Goal: Transaction & Acquisition: Purchase product/service

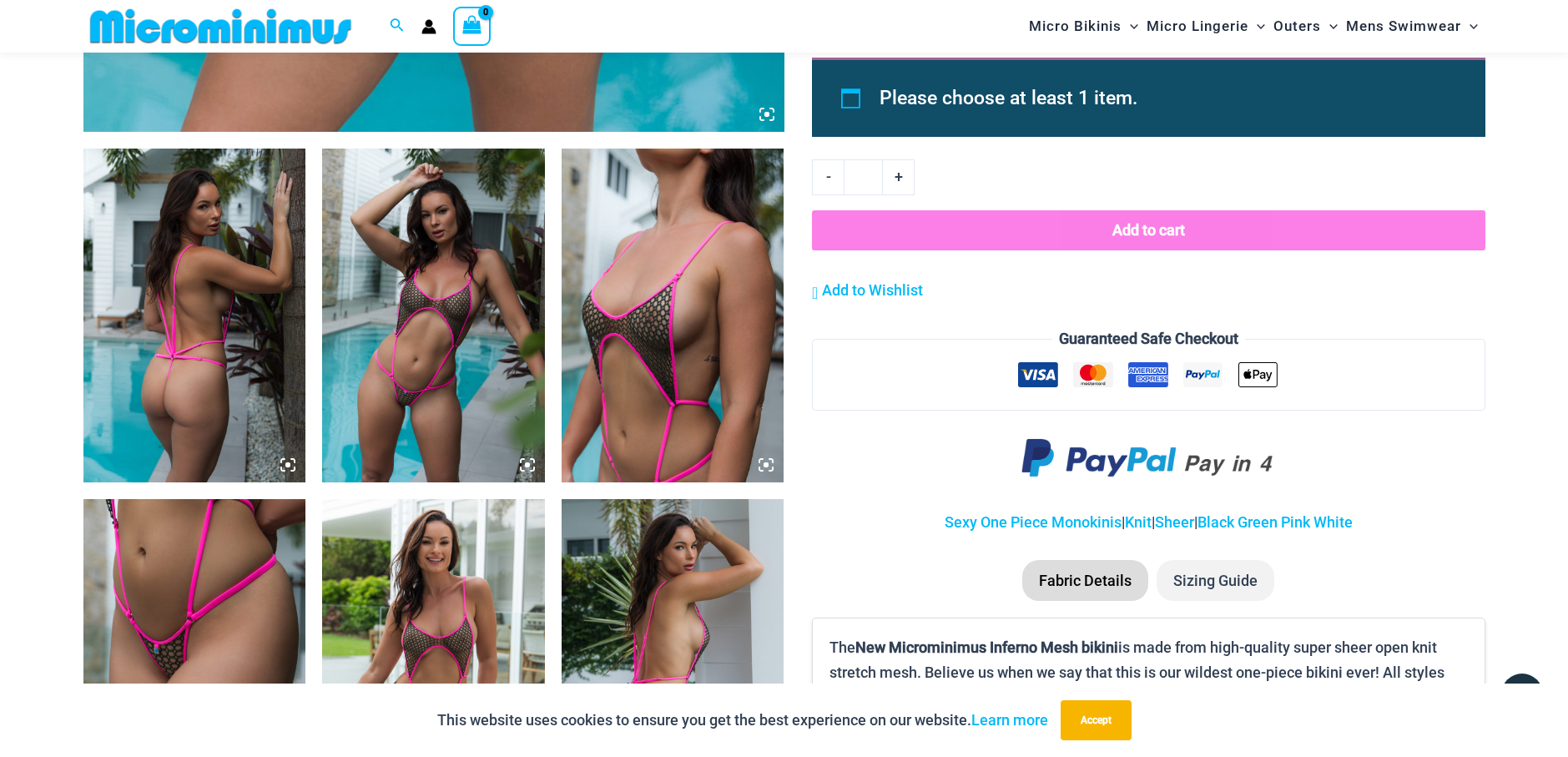
scroll to position [1072, 0]
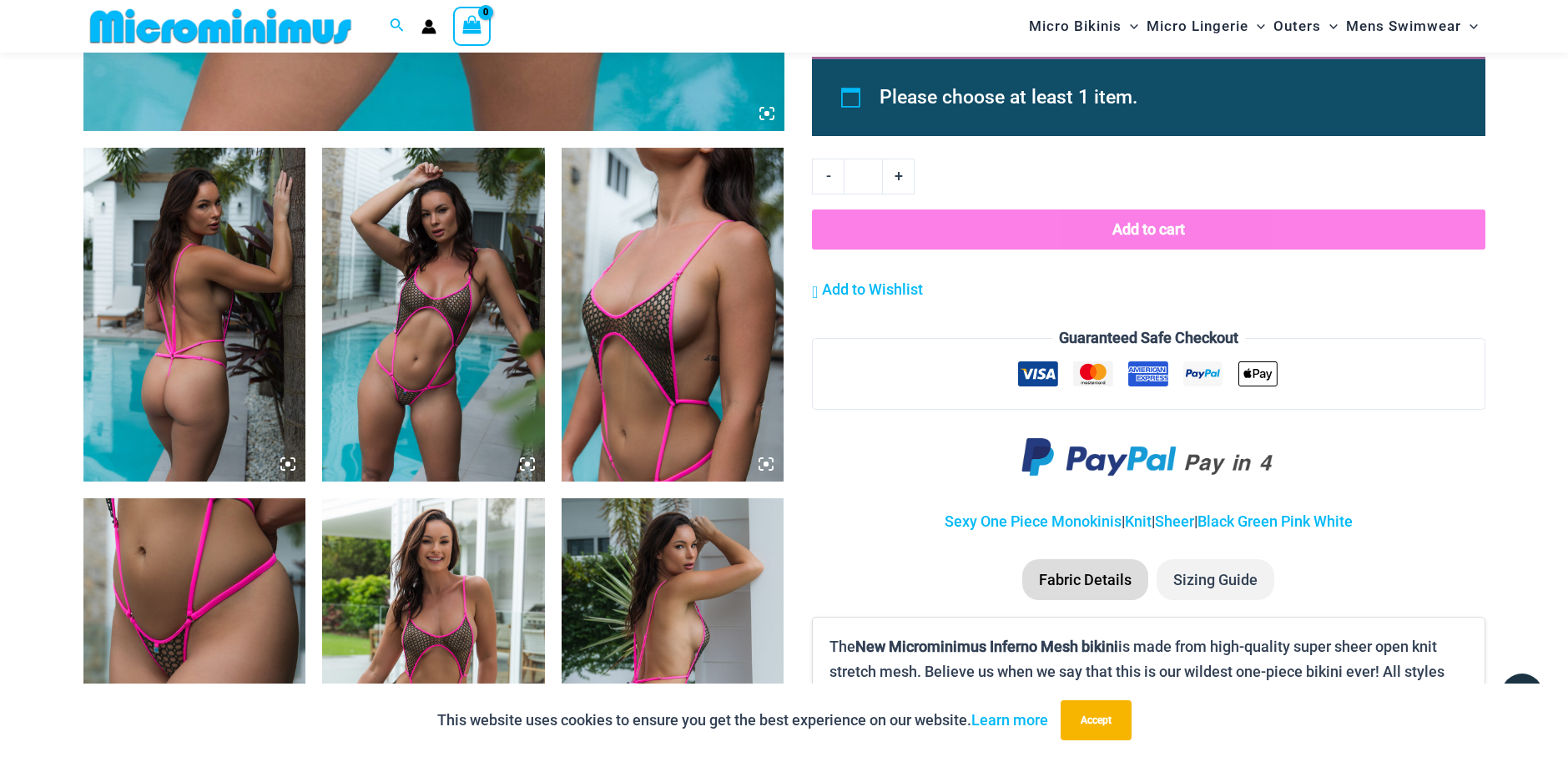
click at [160, 295] on img at bounding box center [195, 315] width 223 height 334
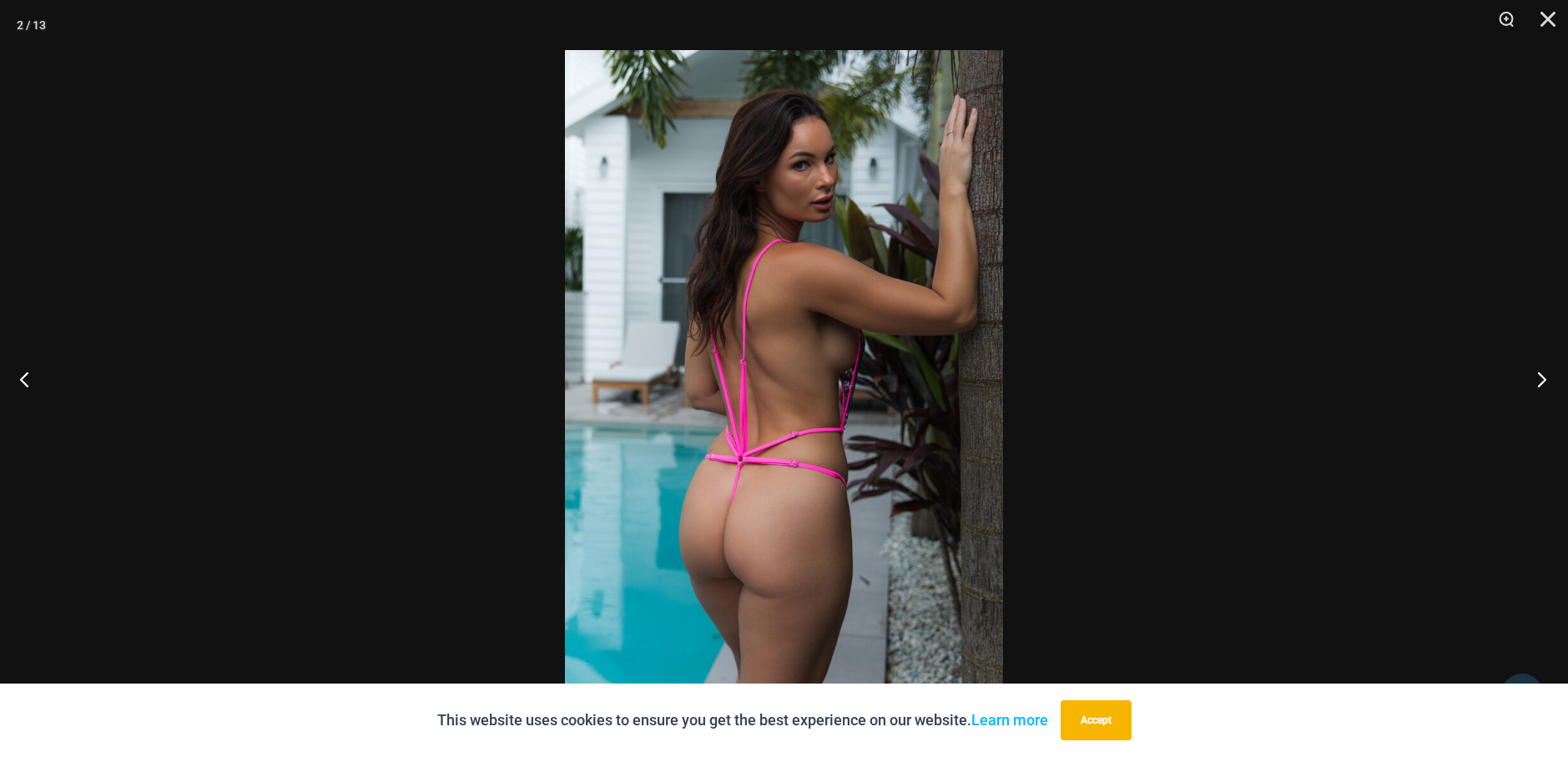
click at [1545, 385] on button "Next" at bounding box center [1536, 379] width 63 height 83
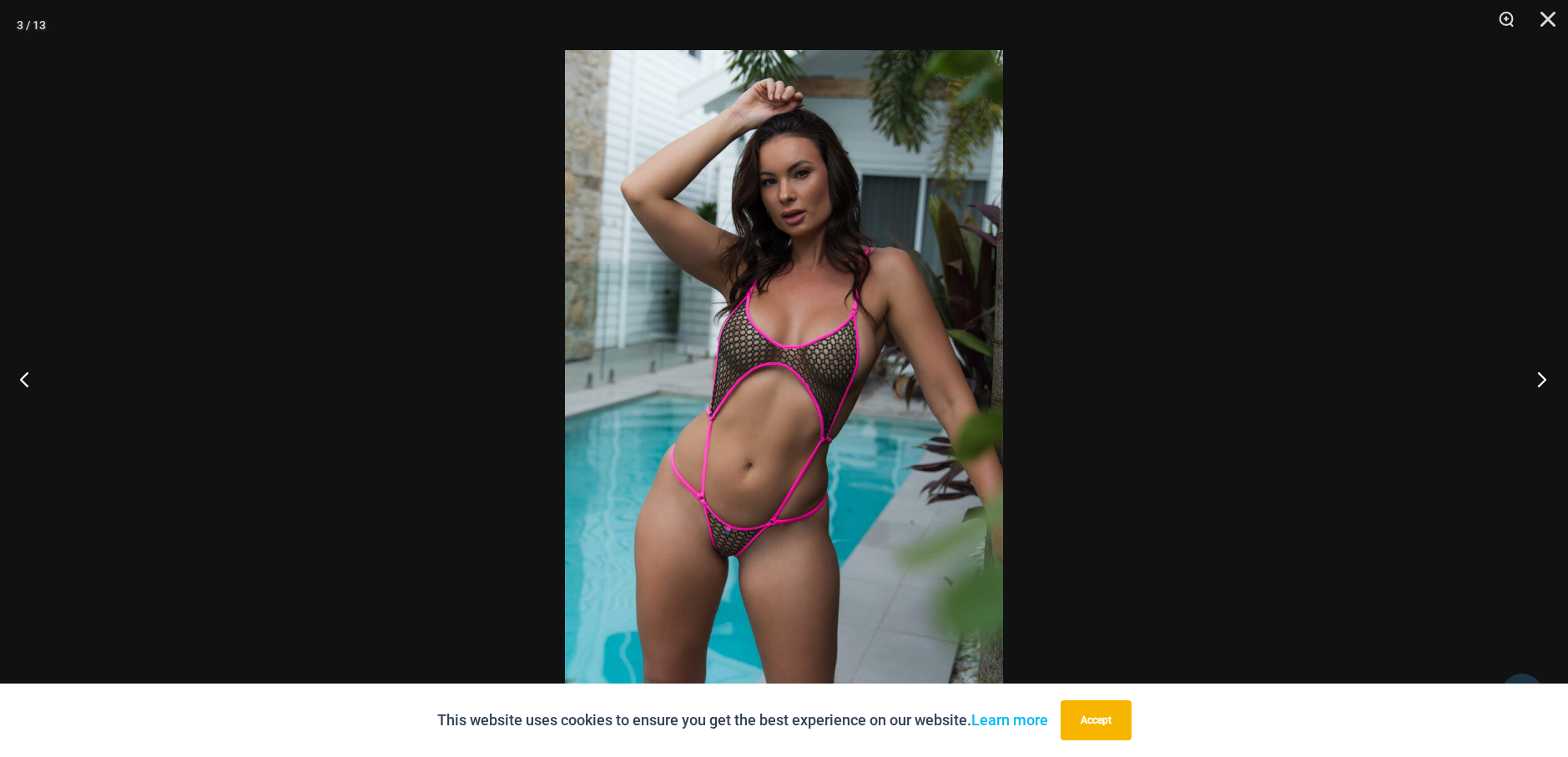
click at [1545, 385] on button "Next" at bounding box center [1536, 379] width 63 height 83
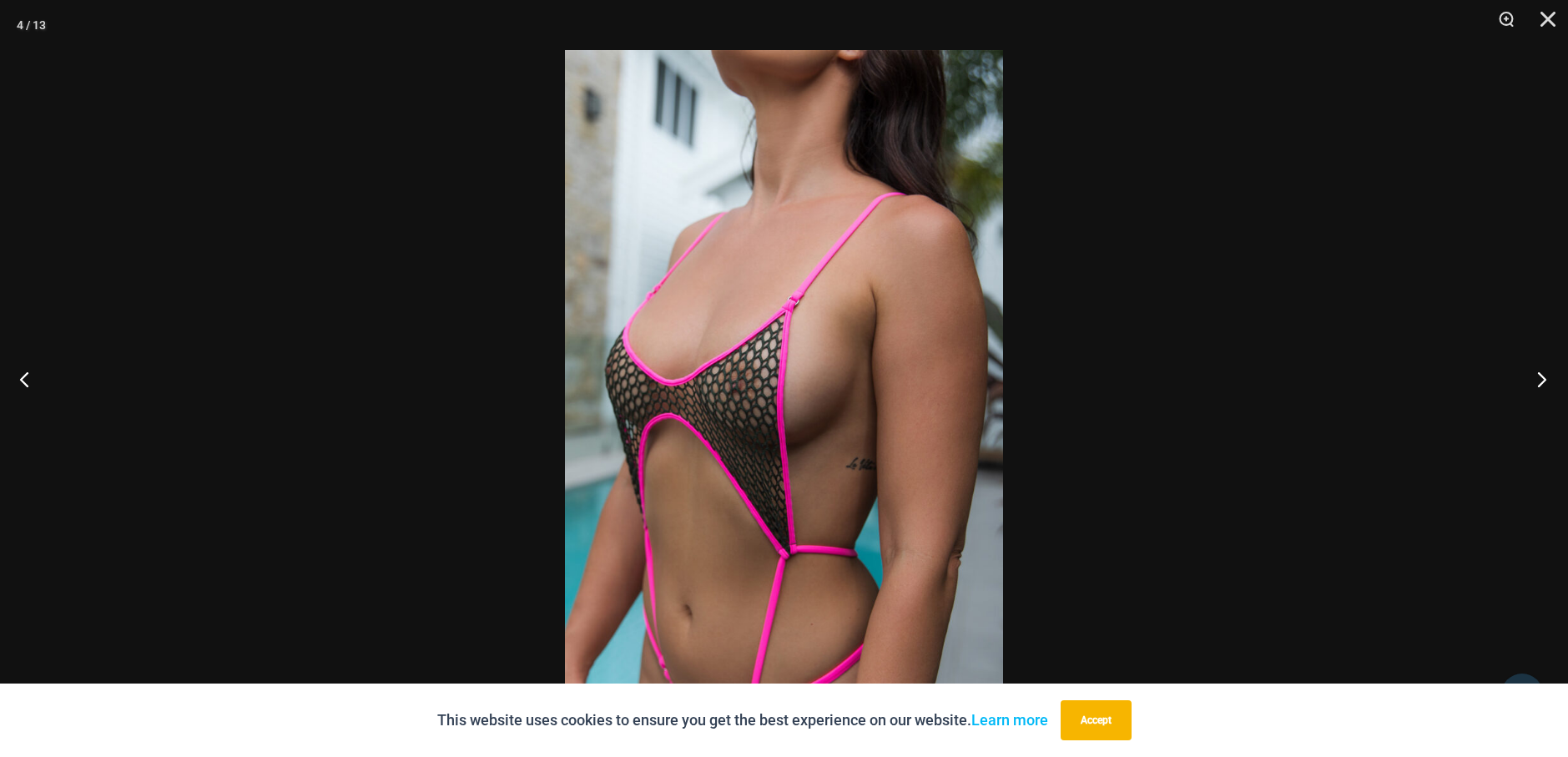
click at [1545, 385] on button "Next" at bounding box center [1536, 379] width 63 height 83
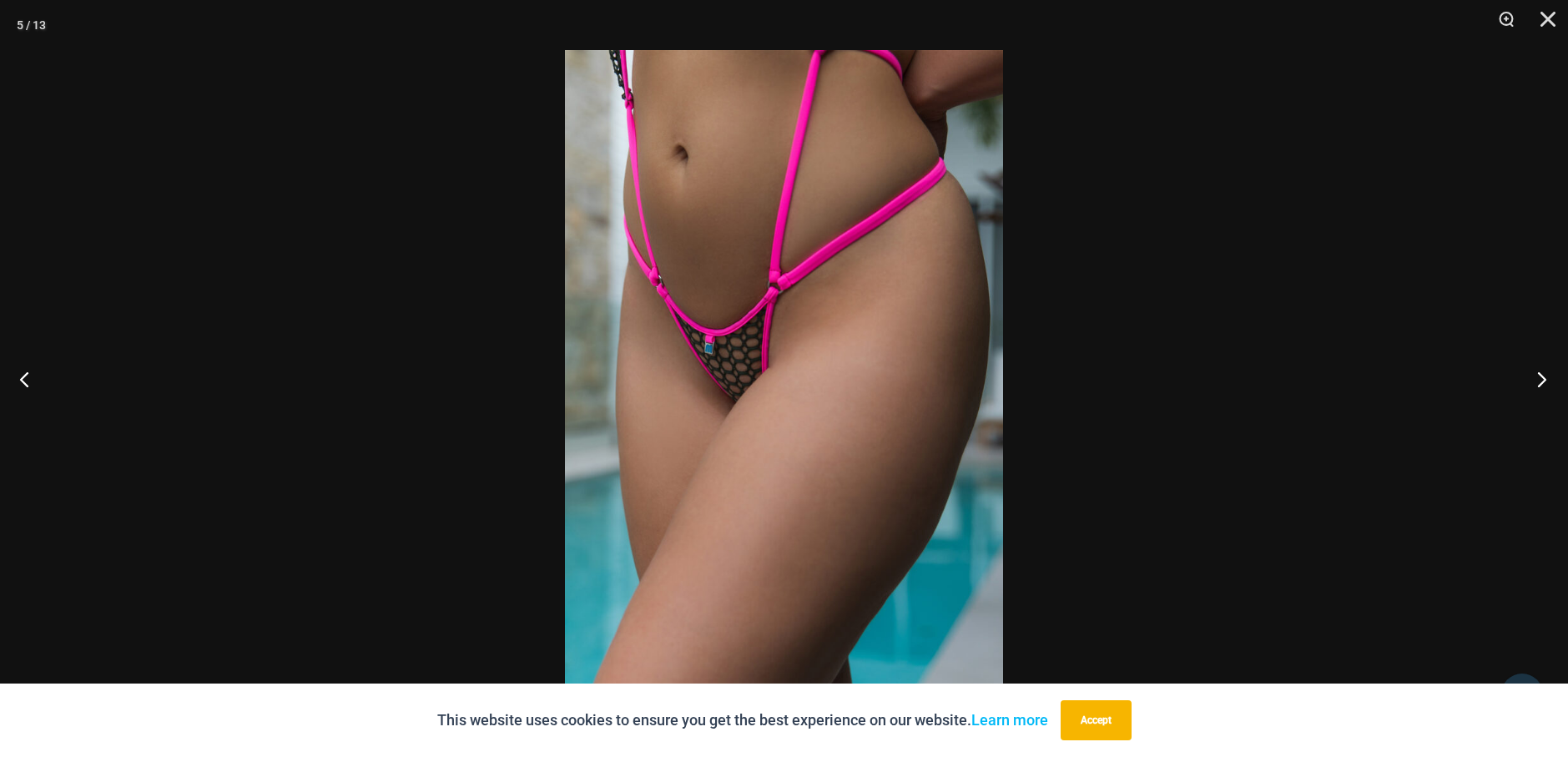
click at [1545, 385] on button "Next" at bounding box center [1536, 379] width 63 height 83
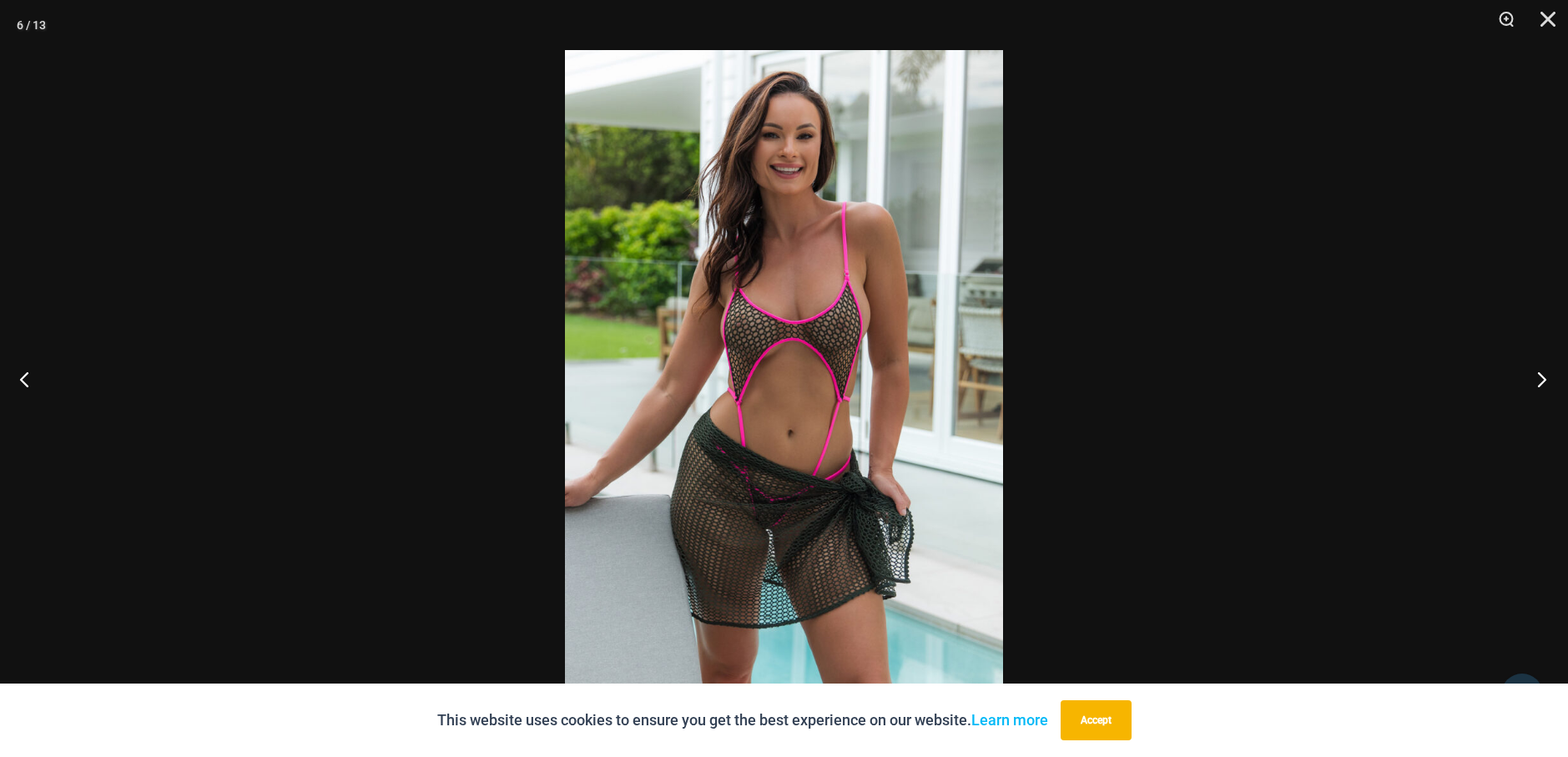
click at [1544, 385] on button "Next" at bounding box center [1536, 379] width 63 height 83
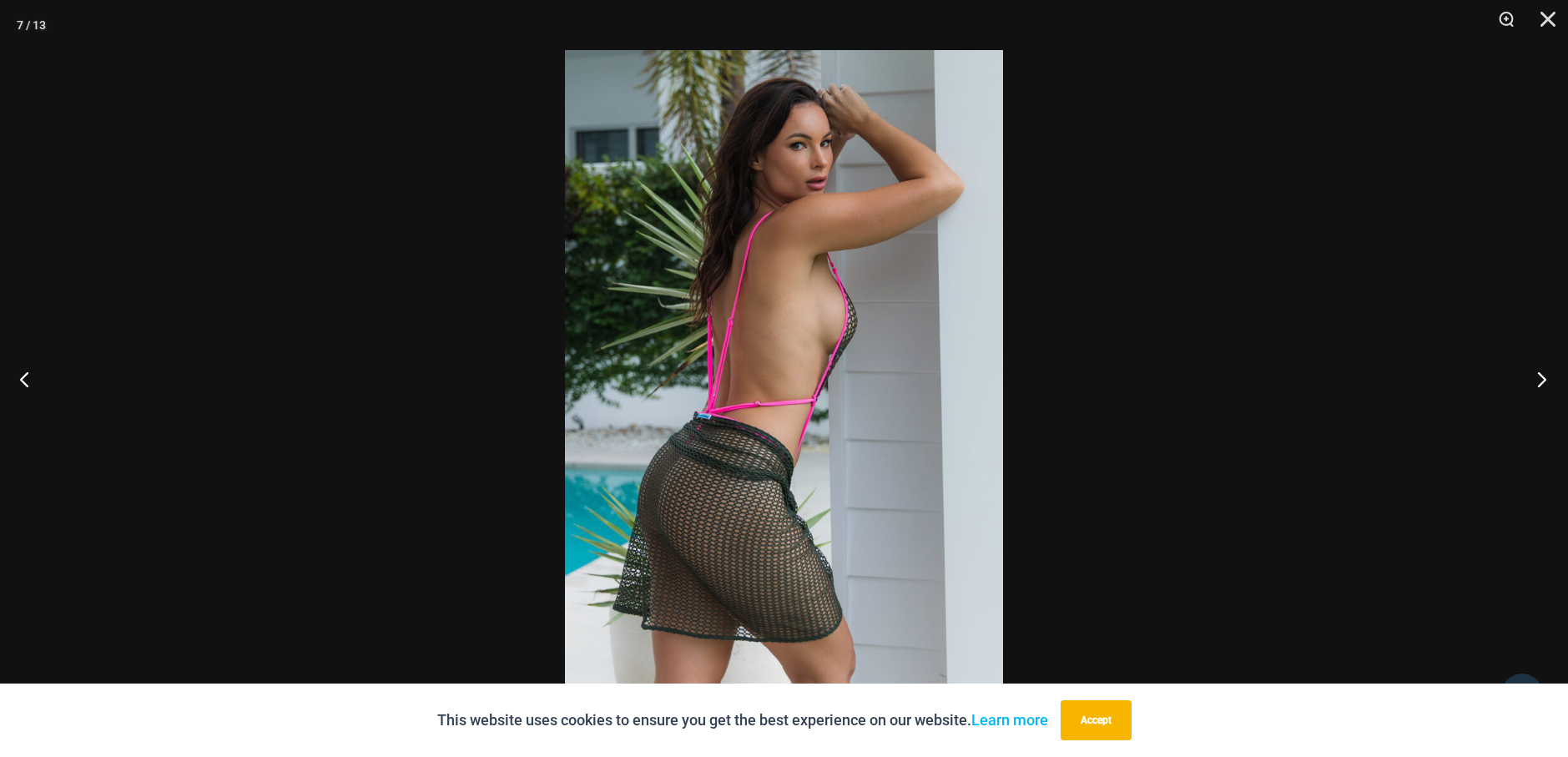
click at [1543, 385] on button "Next" at bounding box center [1536, 379] width 63 height 83
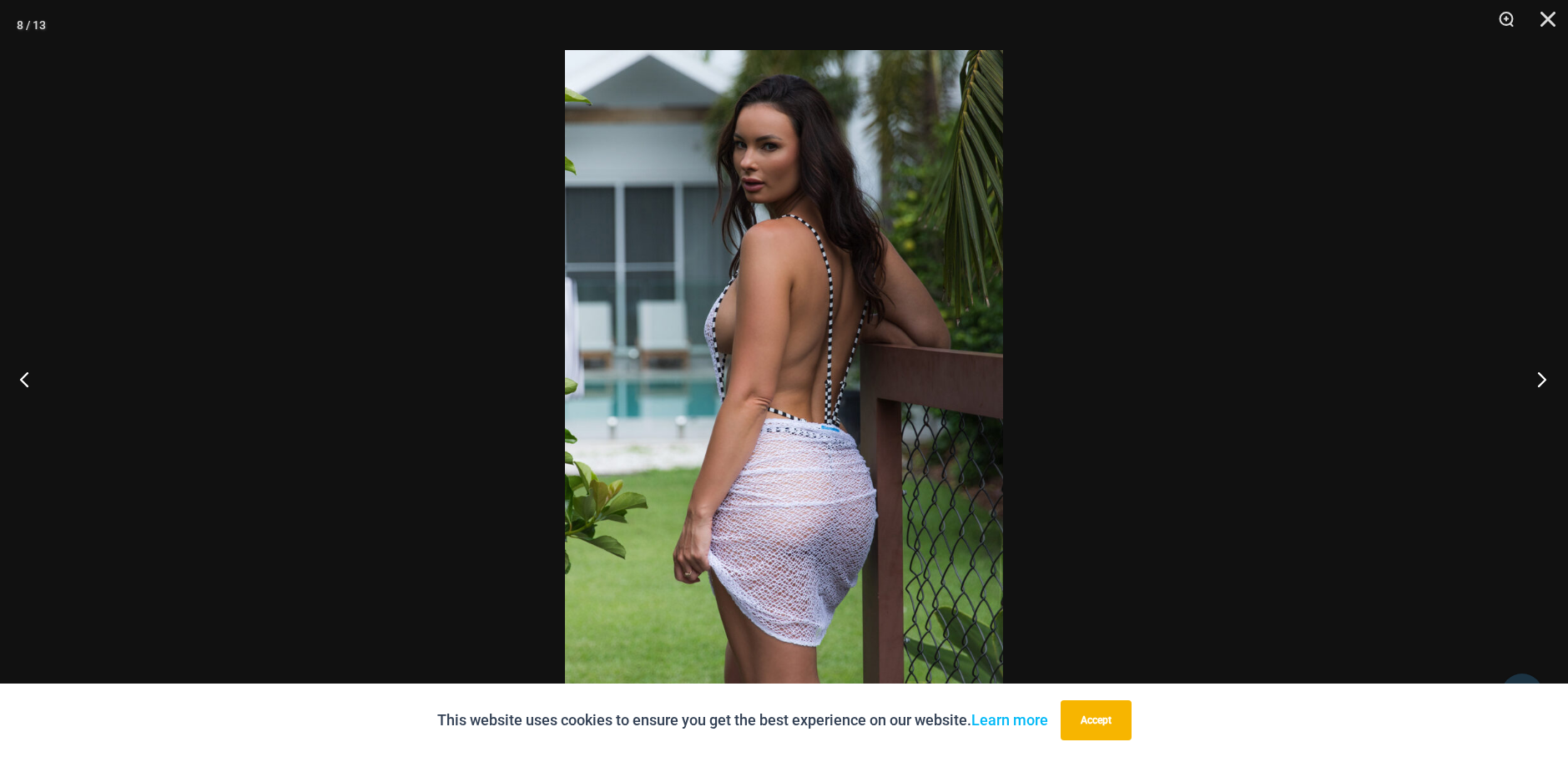
click at [1542, 385] on button "Next" at bounding box center [1536, 379] width 63 height 83
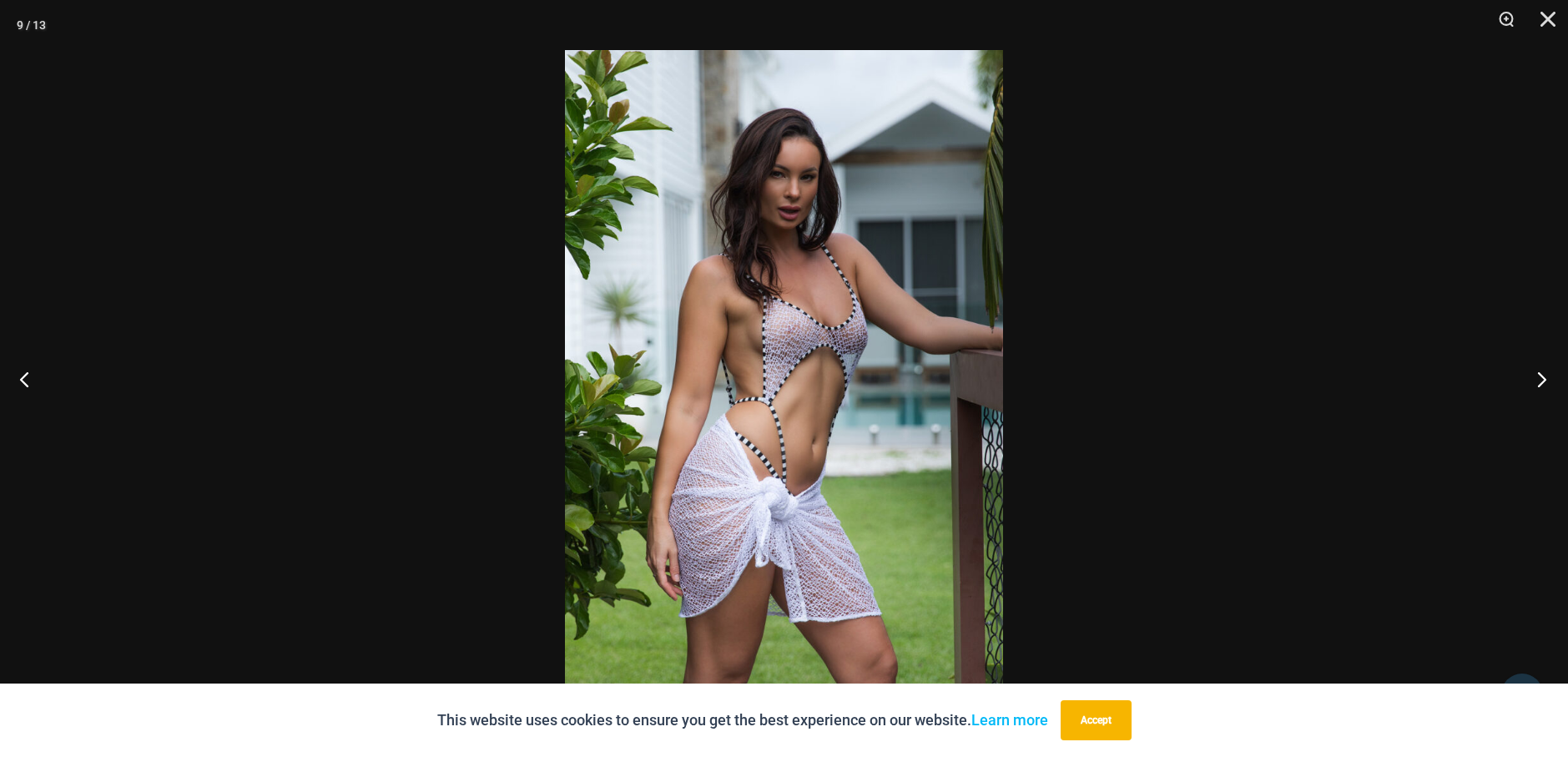
click at [1542, 385] on button "Next" at bounding box center [1536, 379] width 63 height 83
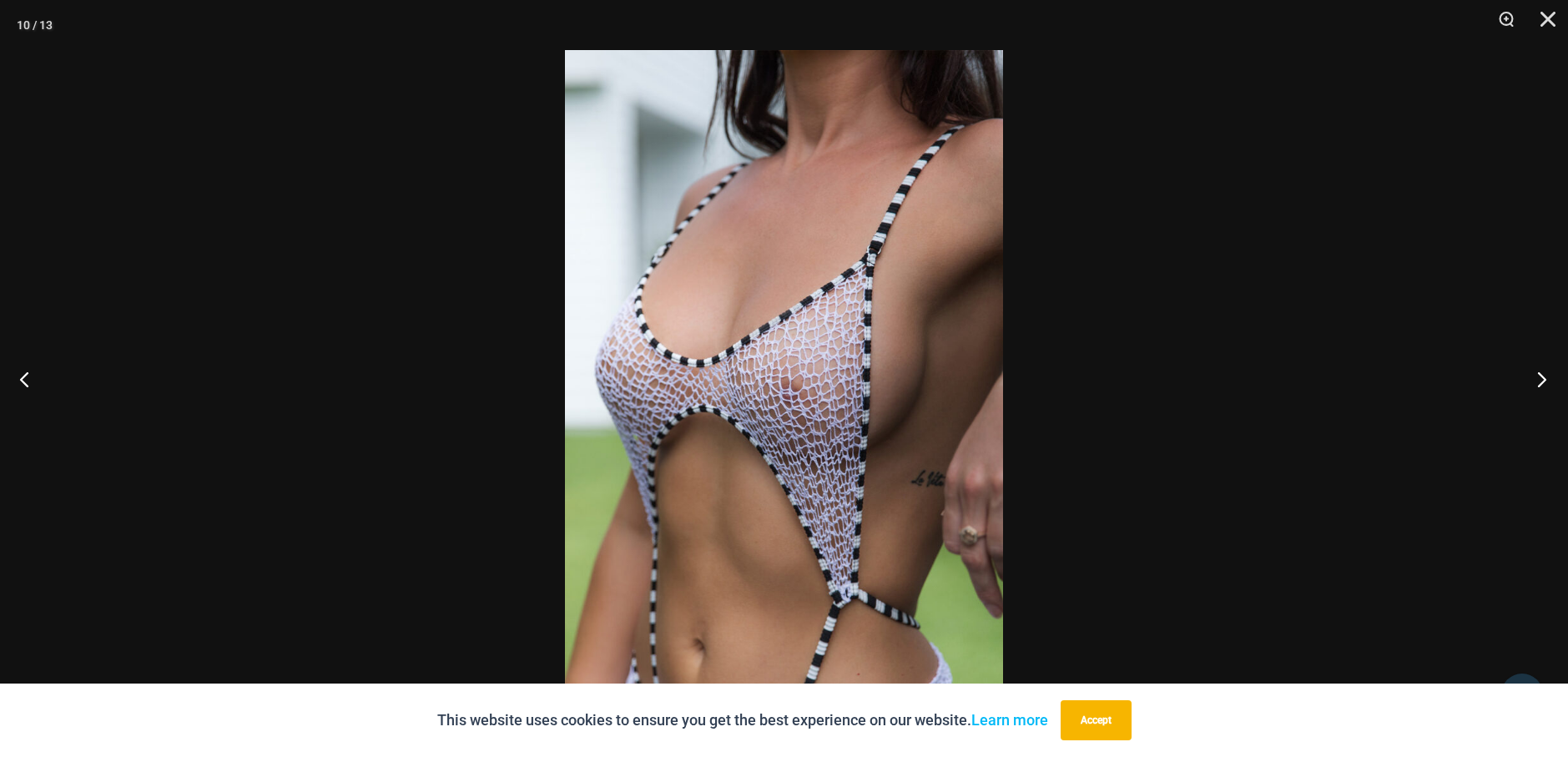
click at [1542, 385] on button "Next" at bounding box center [1536, 379] width 63 height 83
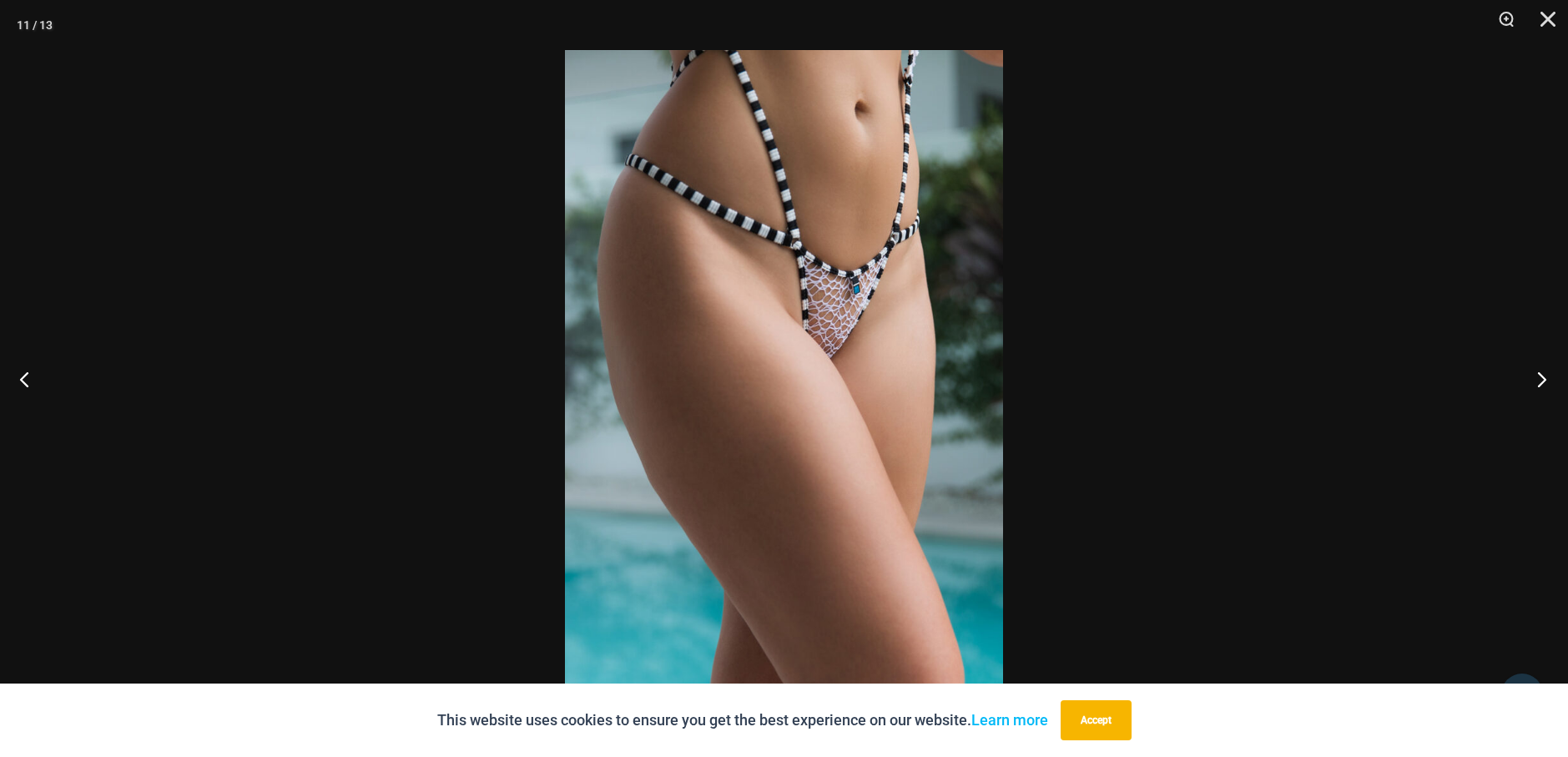
click at [1542, 385] on button "Next" at bounding box center [1536, 379] width 63 height 83
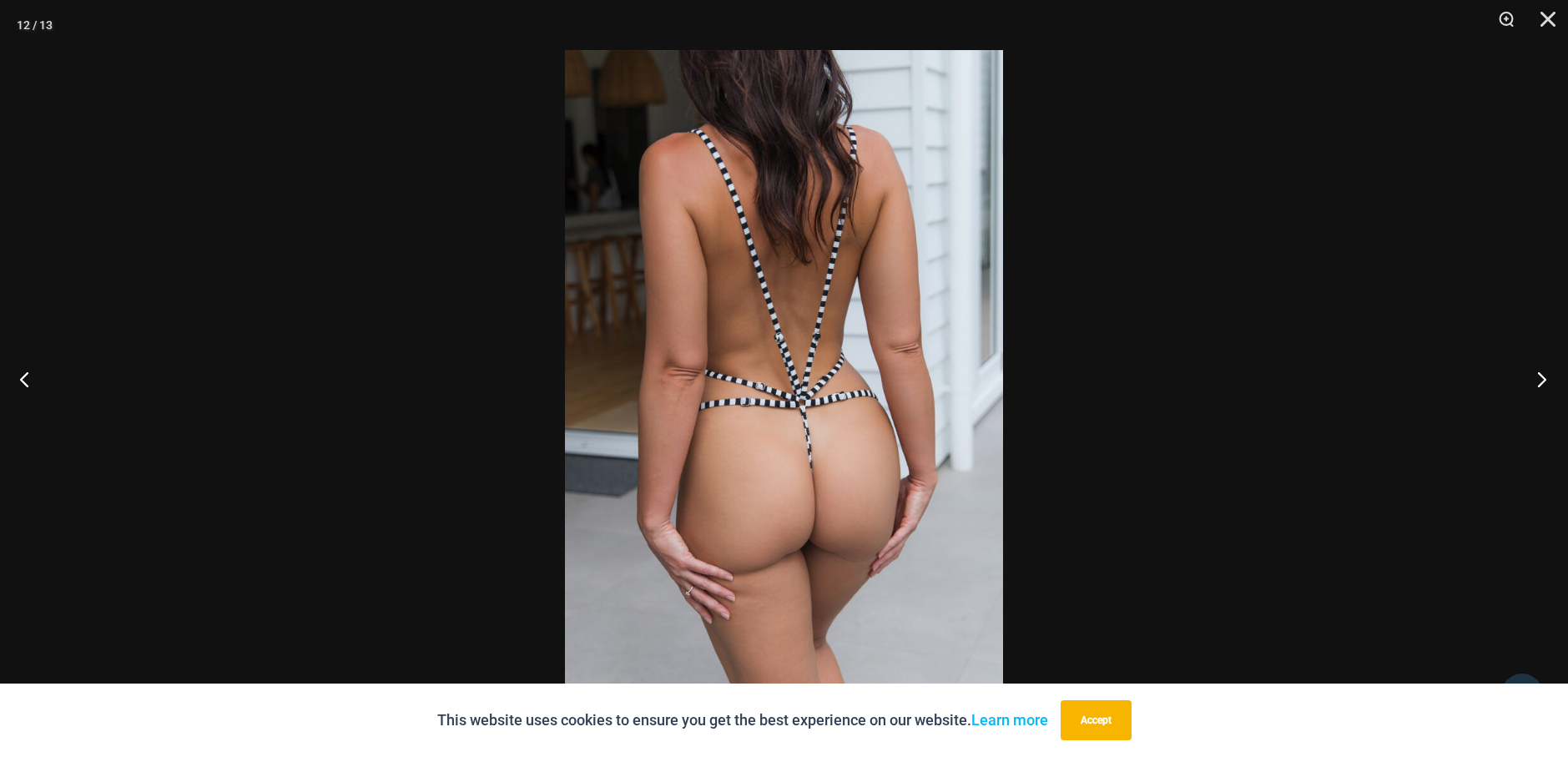
click at [1542, 385] on button "Next" at bounding box center [1536, 379] width 63 height 83
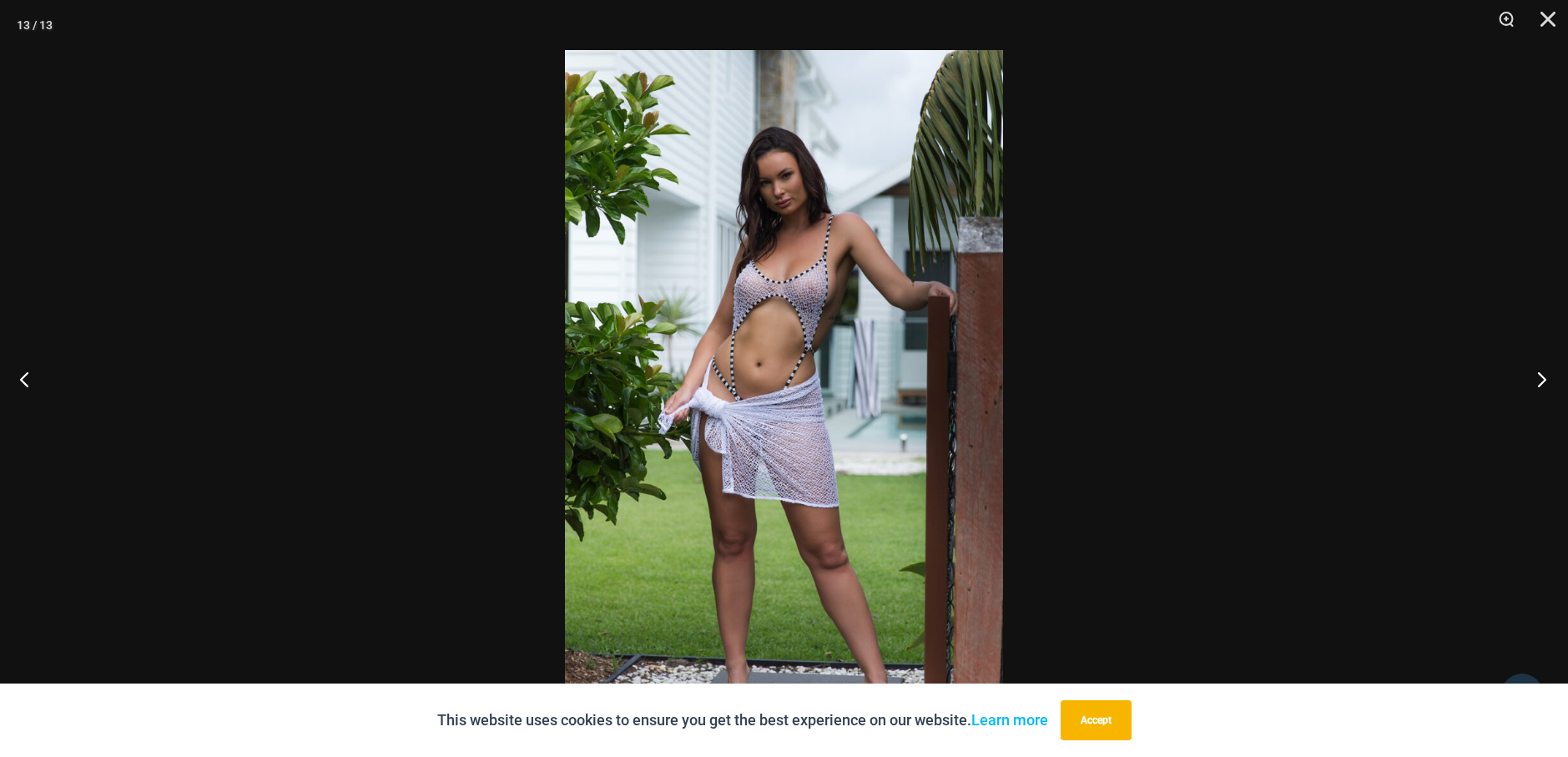
click at [1542, 385] on button "Next" at bounding box center [1536, 379] width 63 height 83
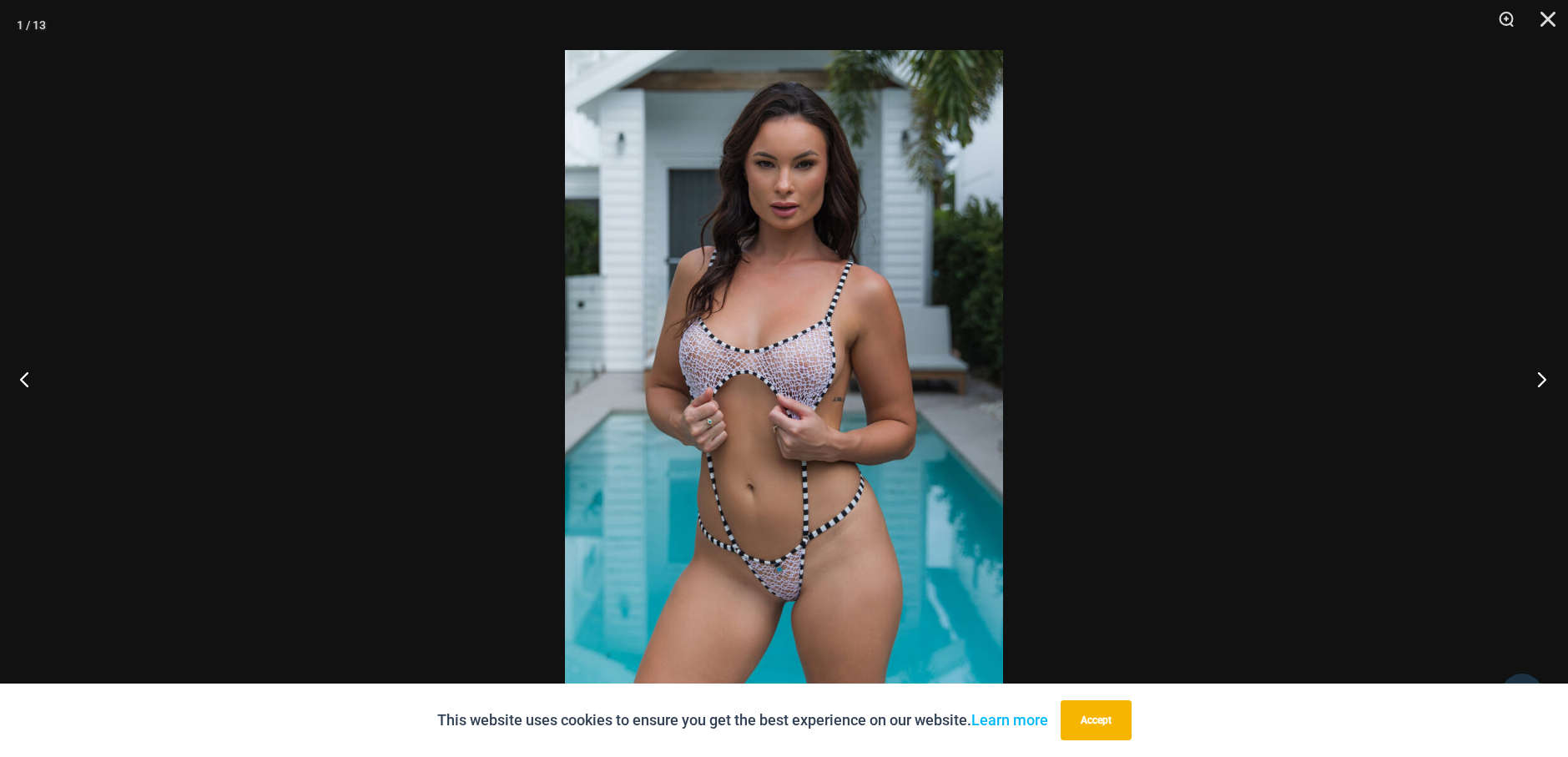
click at [1542, 385] on button "Next" at bounding box center [1536, 379] width 63 height 83
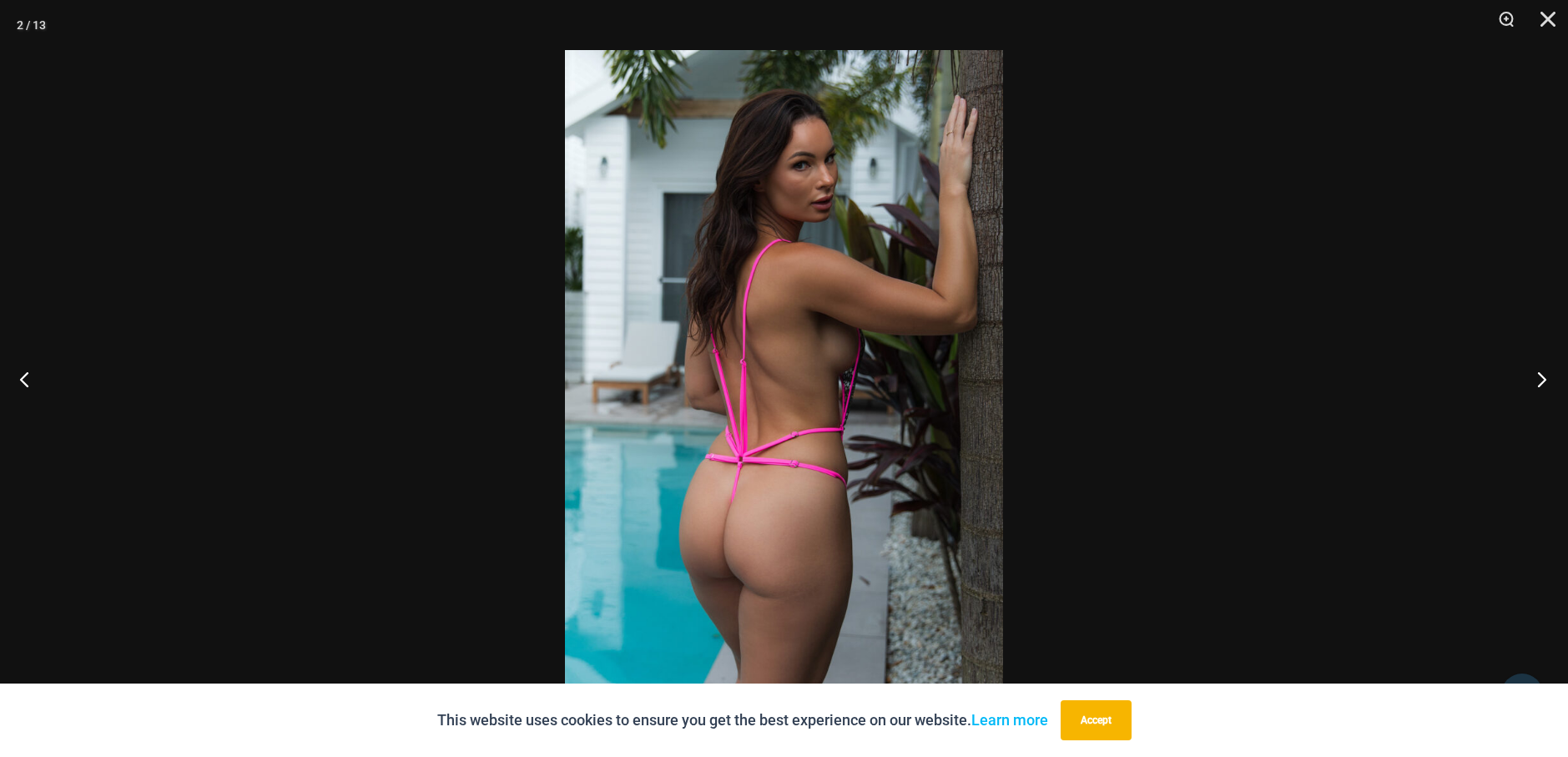
click at [1542, 385] on button "Next" at bounding box center [1536, 379] width 63 height 83
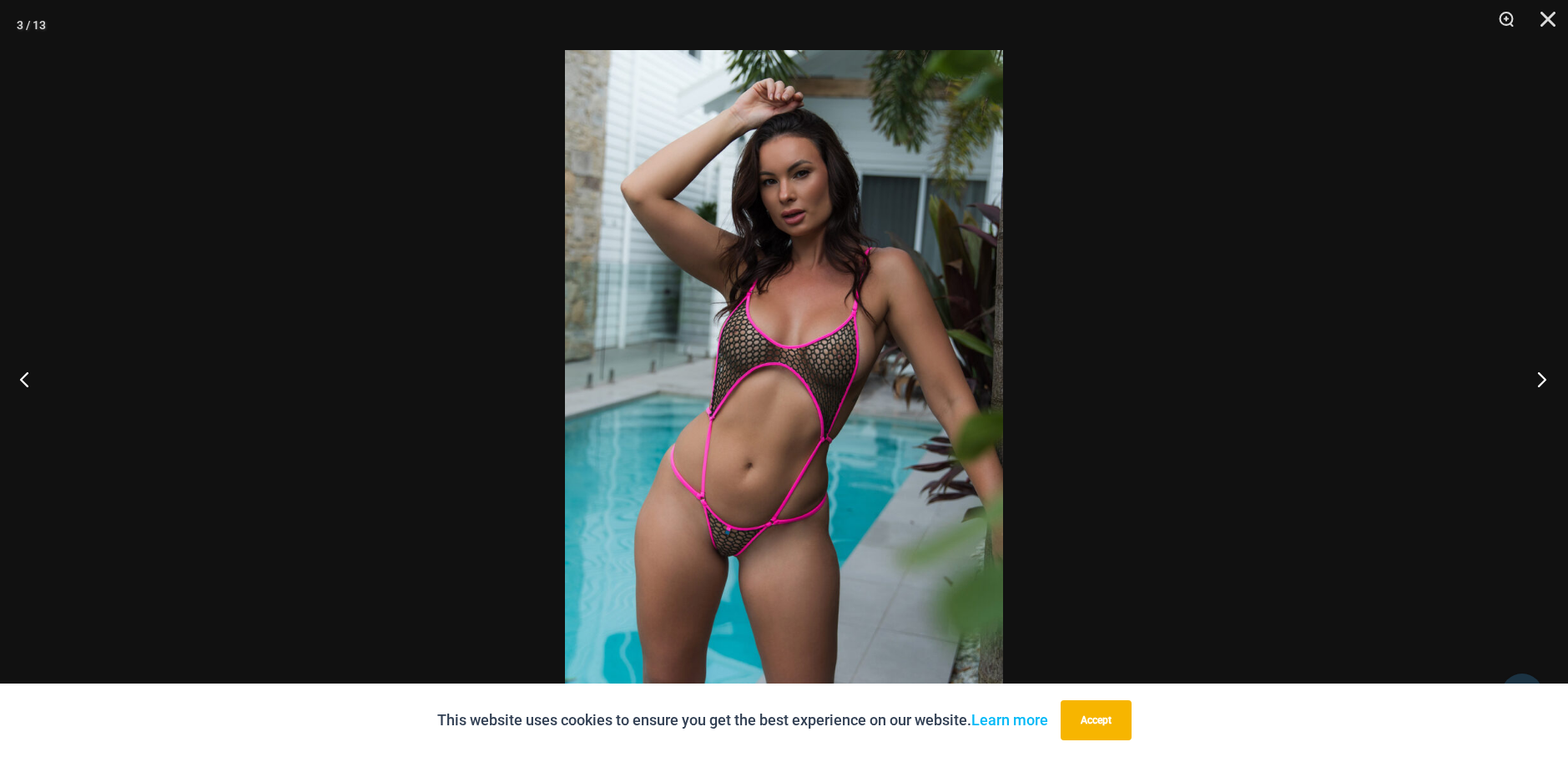
click at [1542, 385] on button "Next" at bounding box center [1536, 379] width 63 height 83
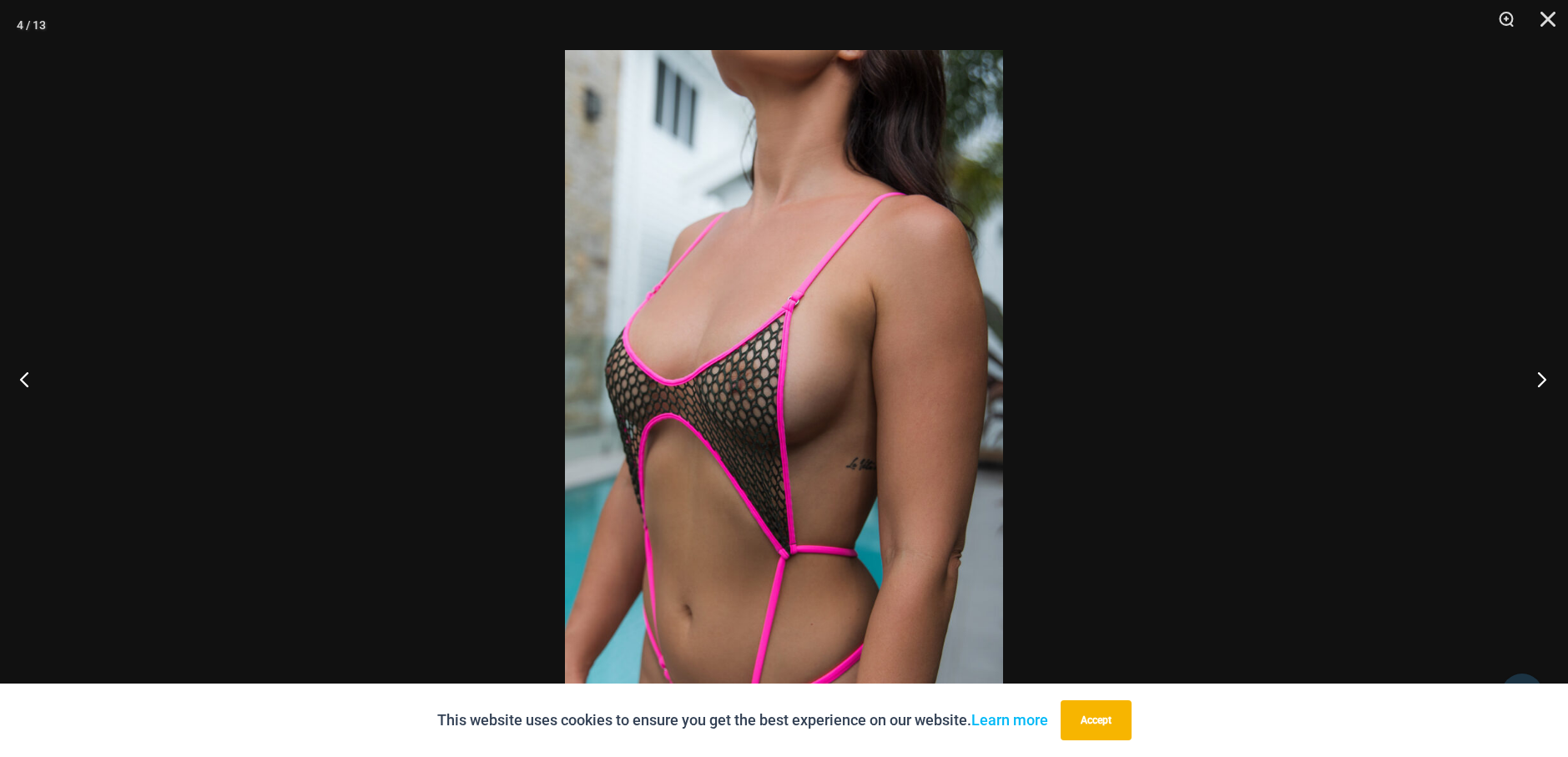
click at [1542, 385] on button "Next" at bounding box center [1536, 379] width 63 height 83
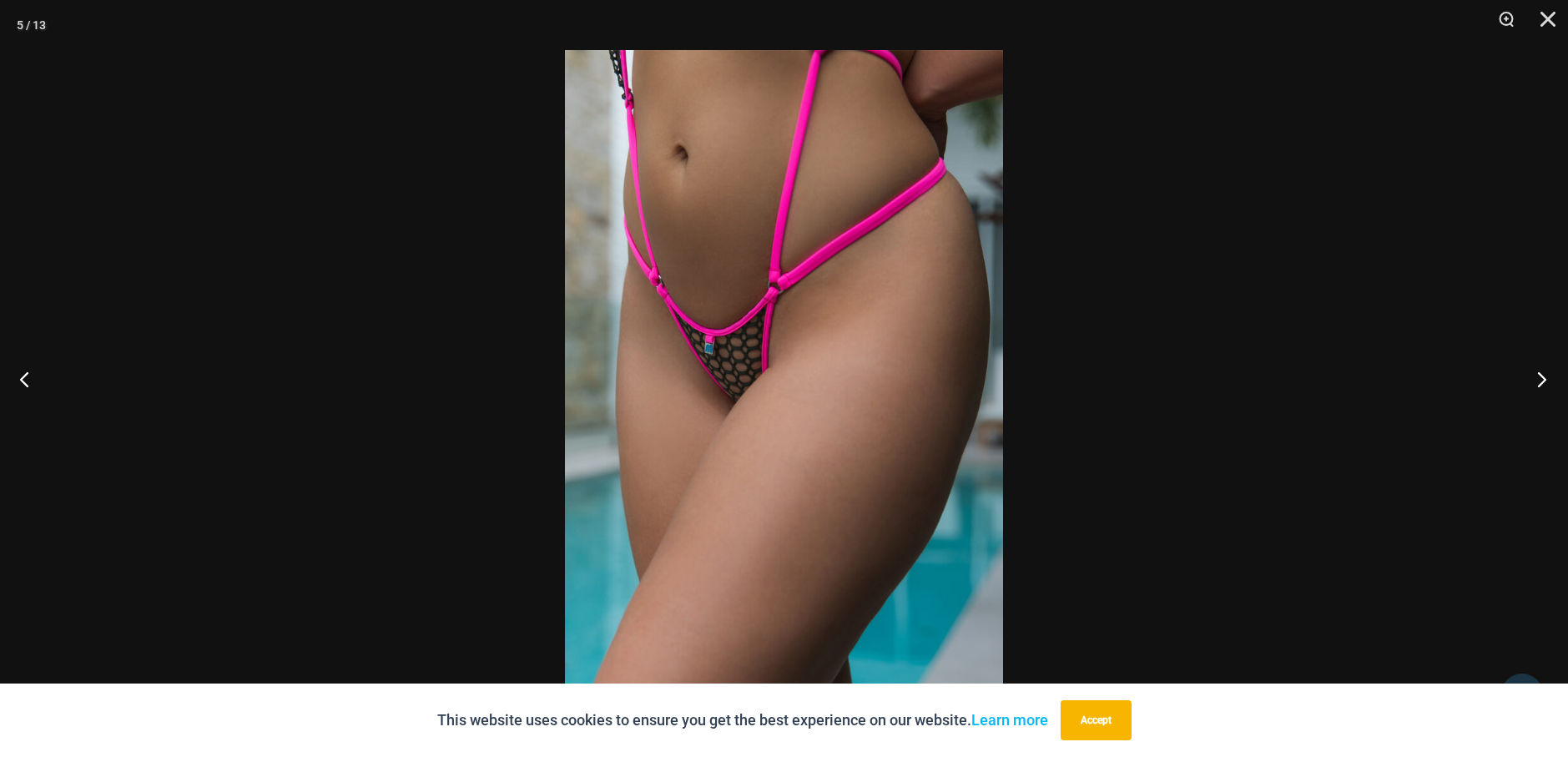
click at [1542, 385] on button "Next" at bounding box center [1536, 379] width 63 height 83
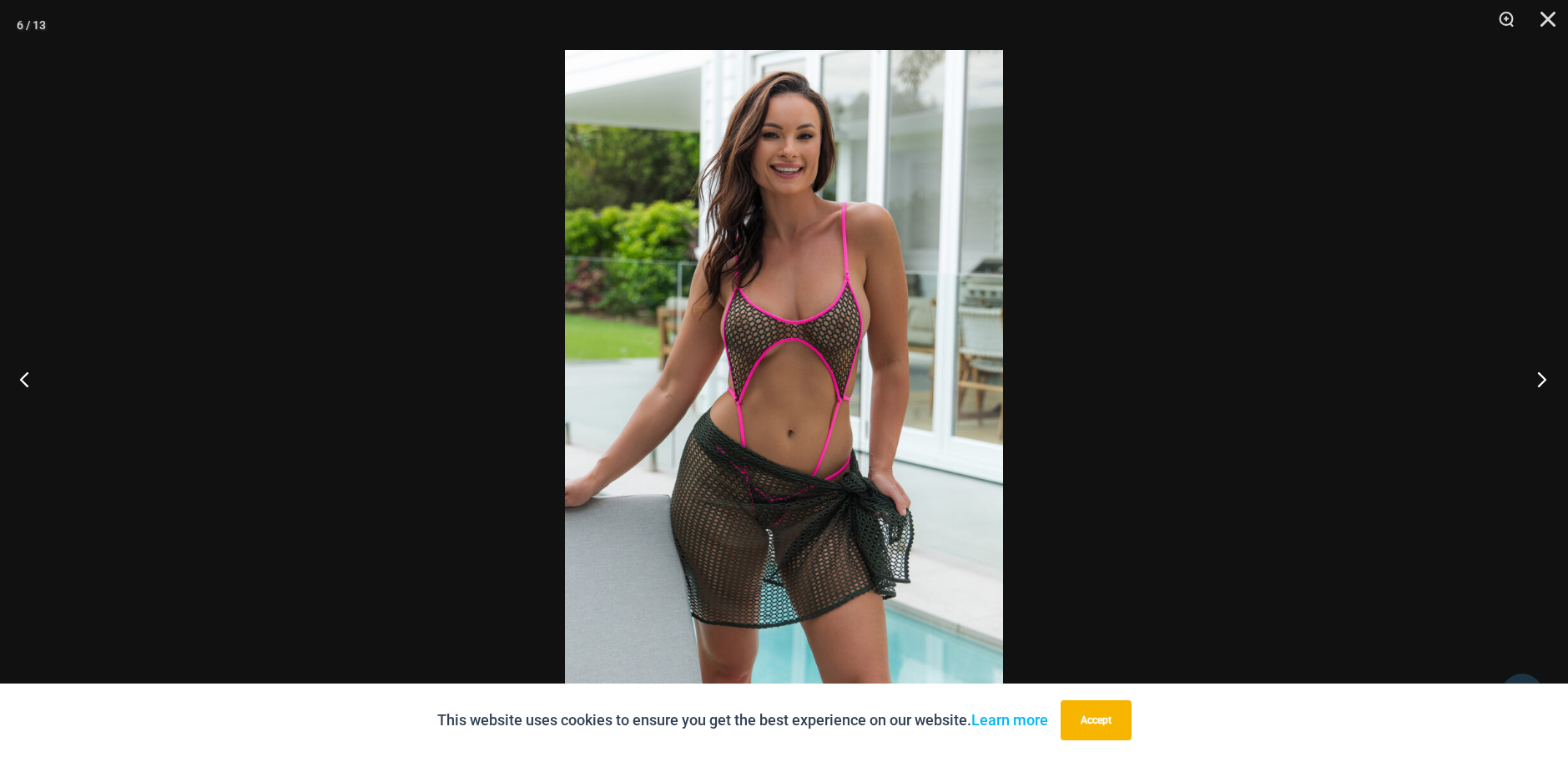
click at [1542, 385] on button "Next" at bounding box center [1536, 379] width 63 height 83
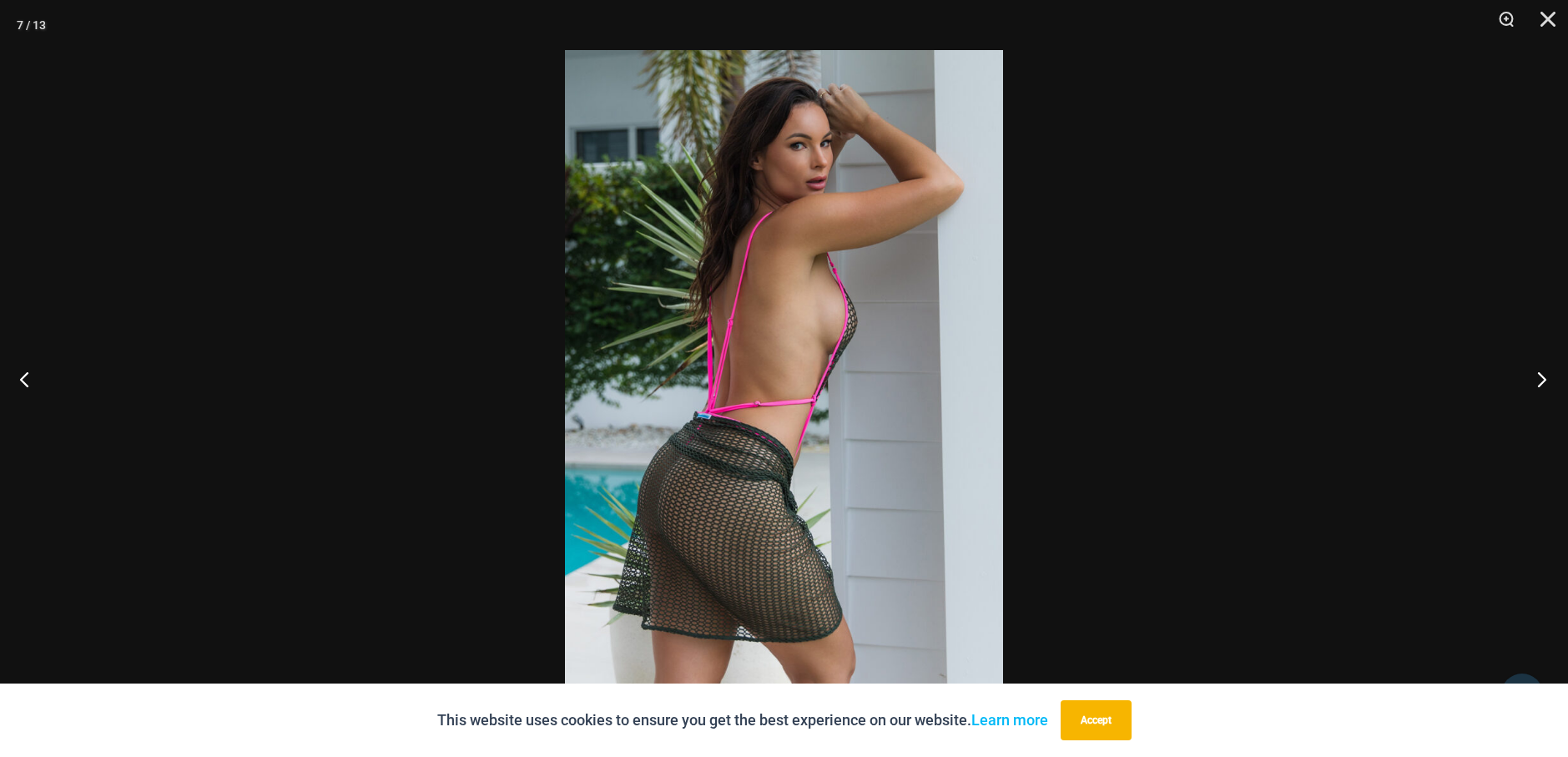
click at [1542, 385] on button "Next" at bounding box center [1536, 379] width 63 height 83
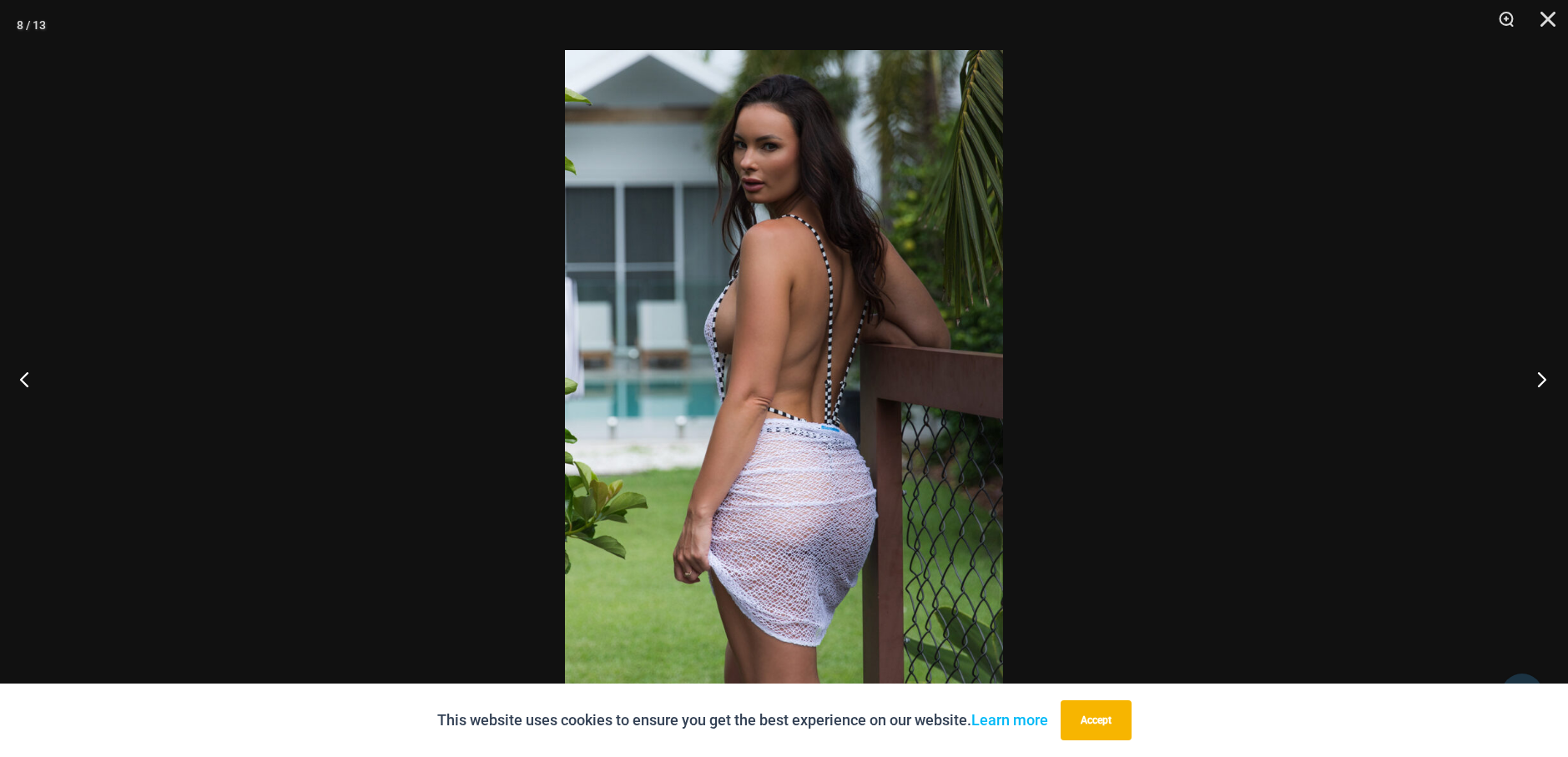
click at [1542, 385] on button "Next" at bounding box center [1536, 379] width 63 height 83
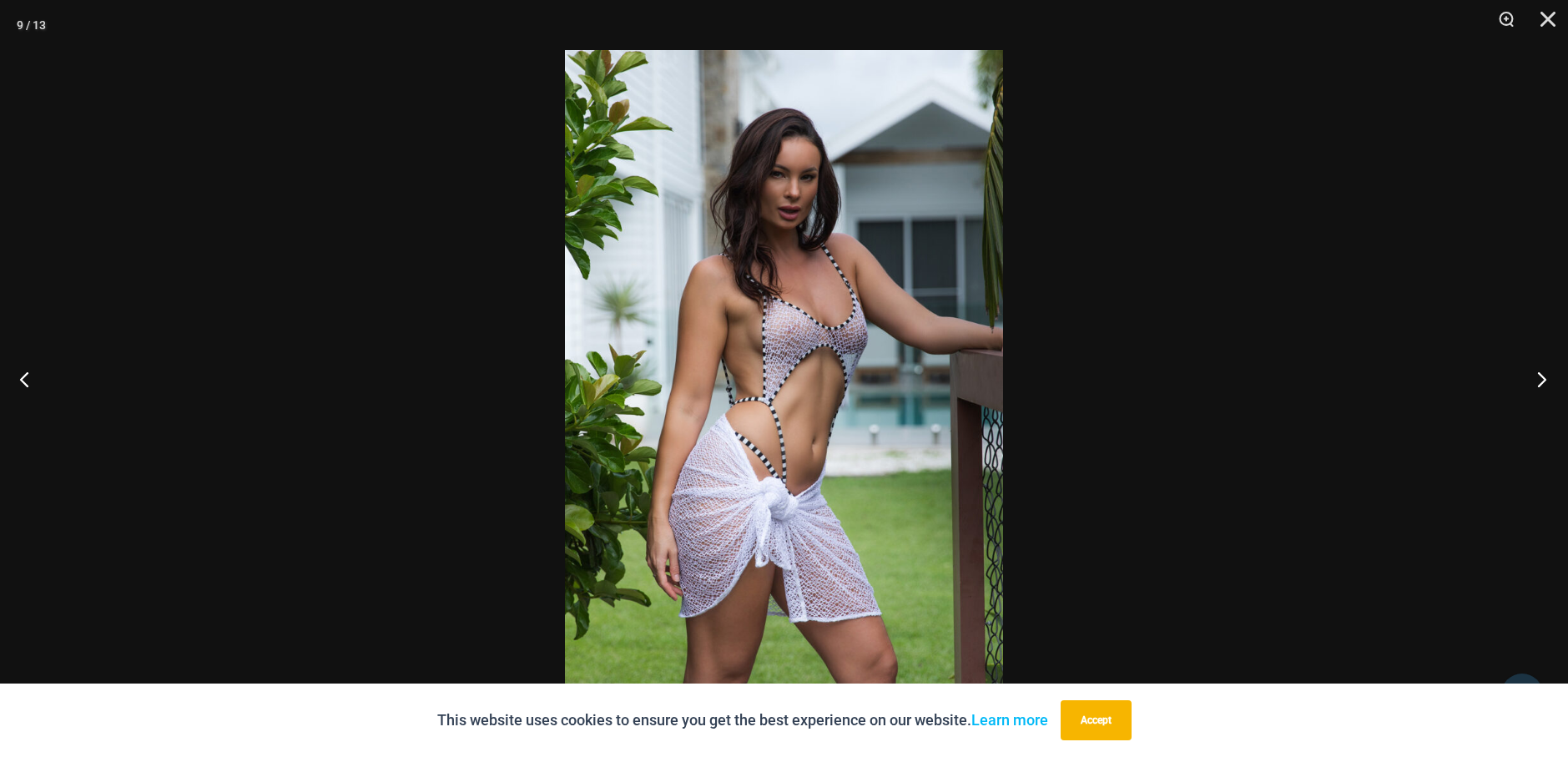
click at [1542, 385] on button "Next" at bounding box center [1536, 379] width 63 height 83
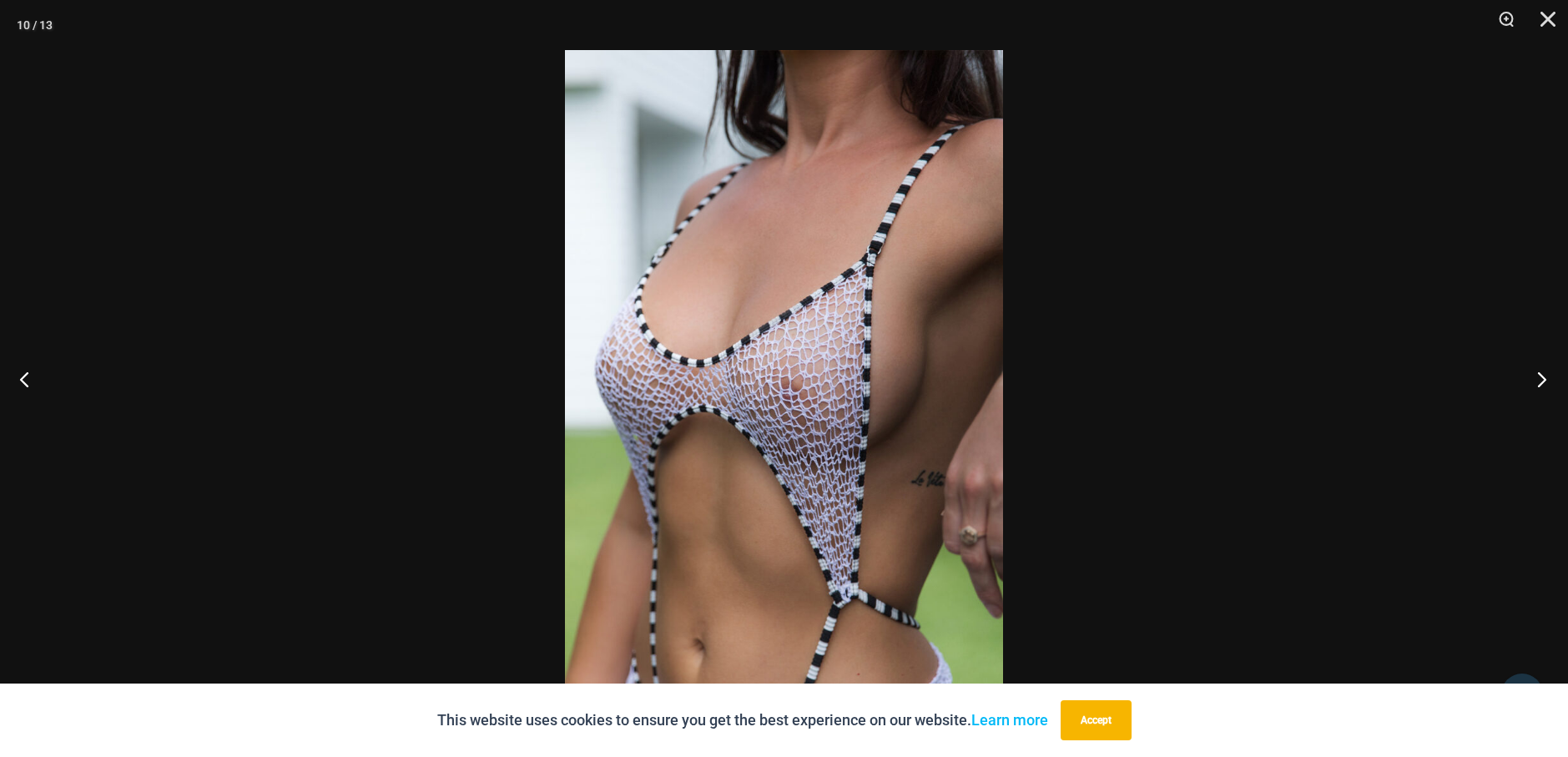
click at [1542, 385] on button "Next" at bounding box center [1536, 379] width 63 height 83
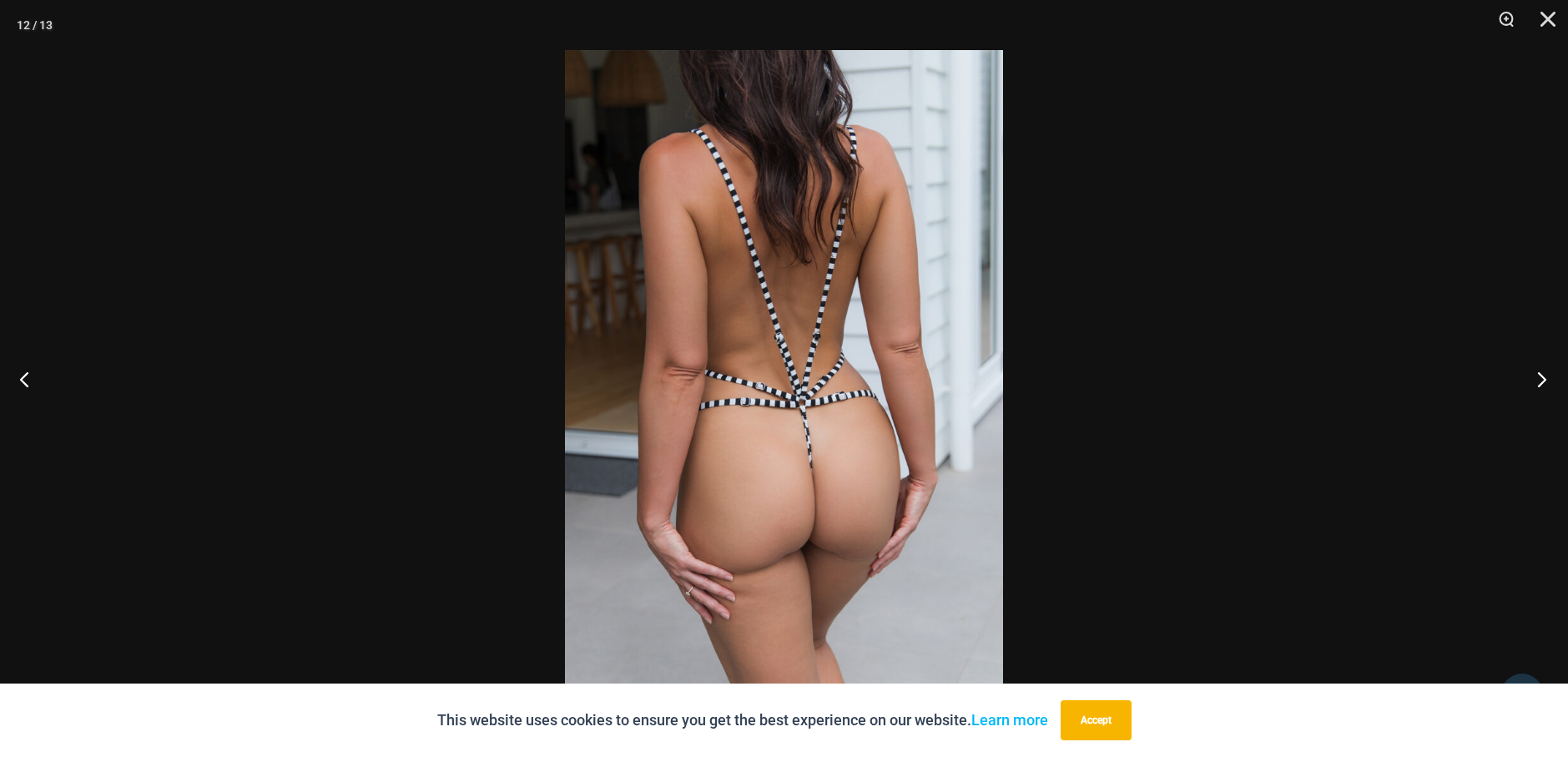
click at [1542, 385] on button "Next" at bounding box center [1536, 379] width 63 height 83
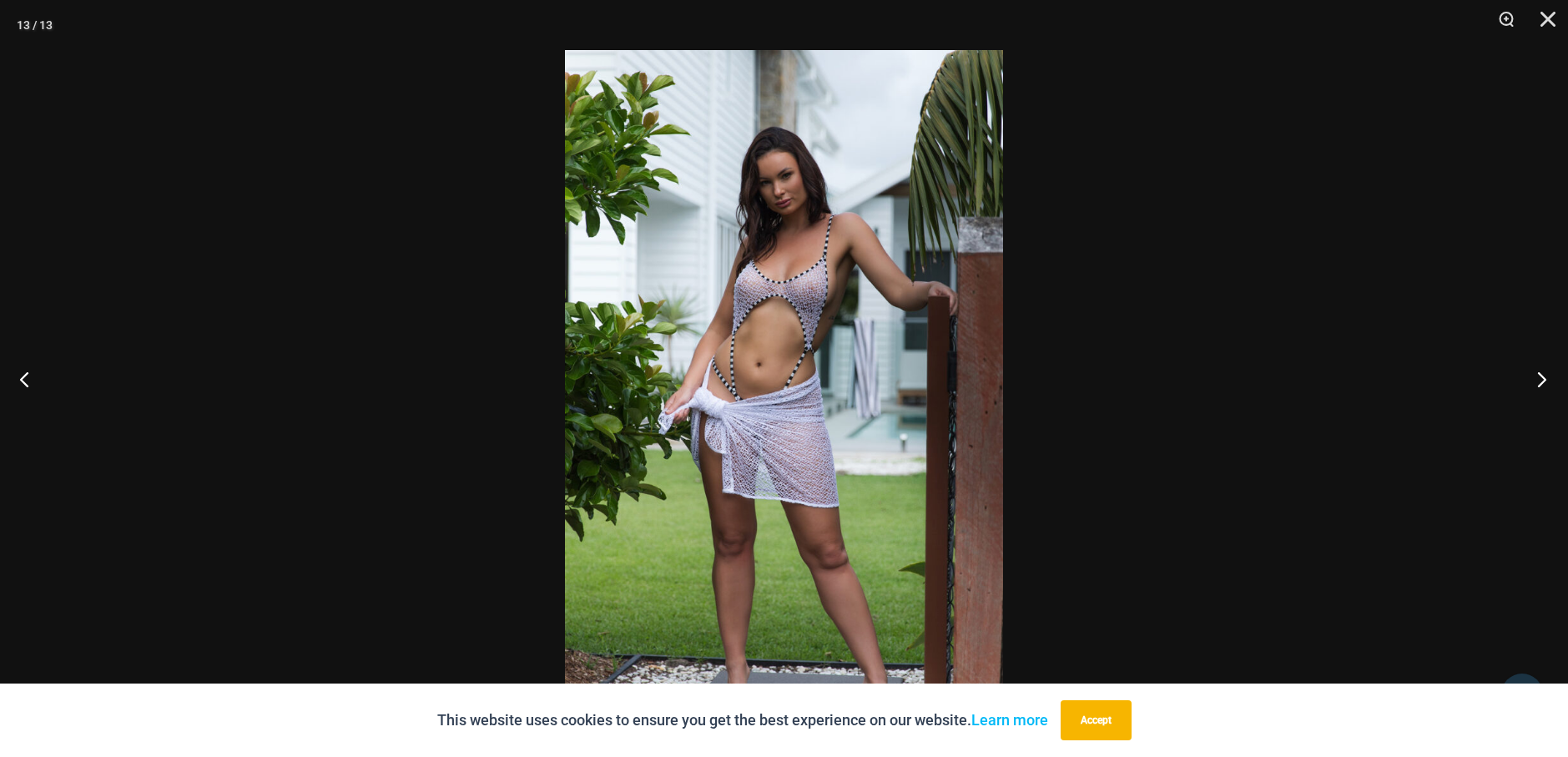
click at [1542, 385] on button "Next" at bounding box center [1536, 379] width 63 height 83
